Goal: Navigation & Orientation: Go to known website

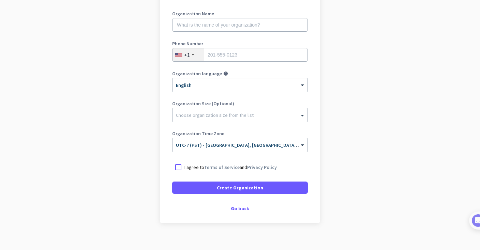
scroll to position [100, 0]
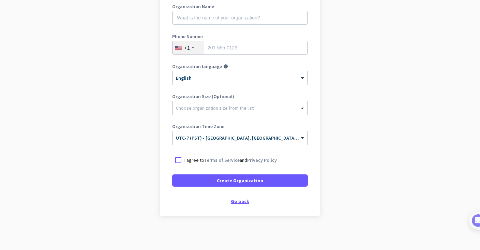
click at [237, 200] on div "Go back" at bounding box center [240, 201] width 136 height 5
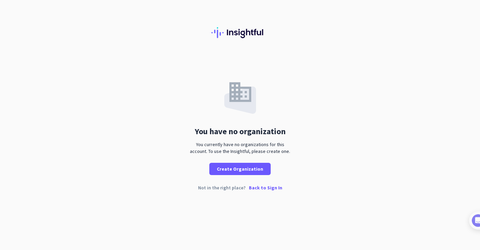
click at [261, 189] on p "Back to Sign In" at bounding box center [265, 188] width 33 height 5
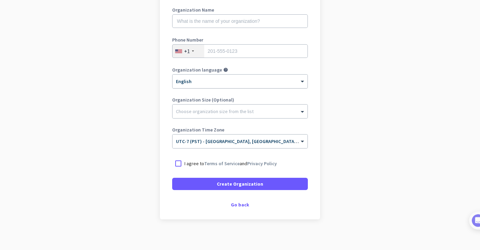
scroll to position [100, 0]
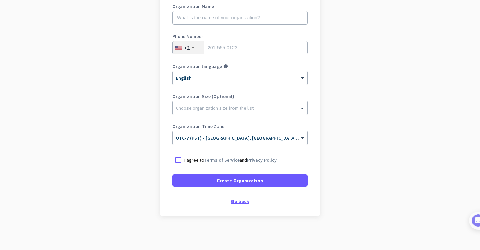
click at [237, 200] on div "Go back" at bounding box center [240, 201] width 136 height 5
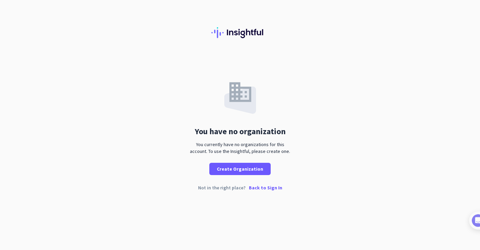
click at [261, 187] on p "Back to Sign In" at bounding box center [265, 188] width 33 height 5
